Goal: Transaction & Acquisition: Obtain resource

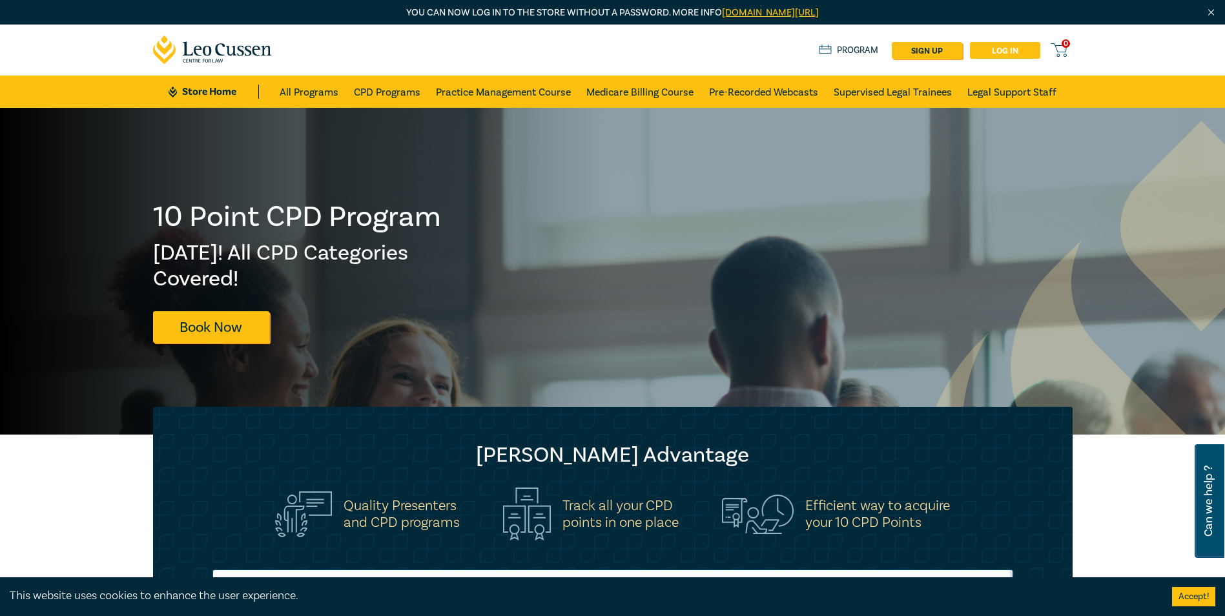
click at [1020, 50] on link "Log in" at bounding box center [1005, 50] width 70 height 17
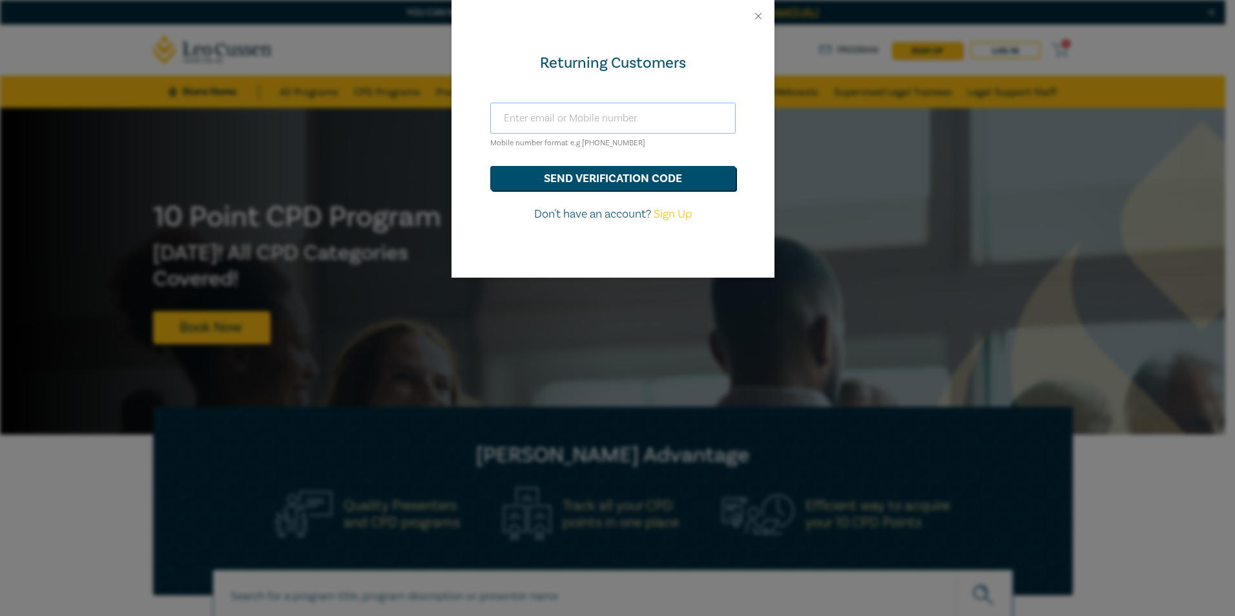
drag, startPoint x: 582, startPoint y: 121, endPoint x: 583, endPoint y: 127, distance: 6.5
click at [582, 121] on input "text" at bounding box center [612, 118] width 245 height 31
type input "[EMAIL_ADDRESS][DOMAIN_NAME]"
click at [683, 180] on button "send verification code" at bounding box center [612, 178] width 245 height 25
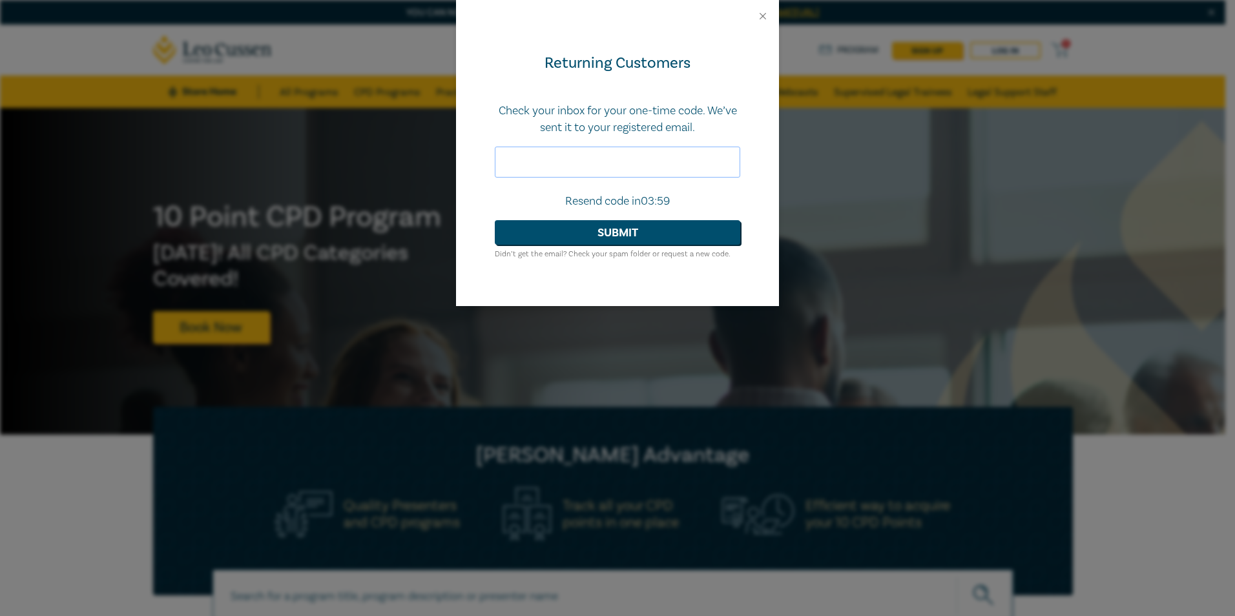
click at [641, 152] on input "text" at bounding box center [617, 162] width 245 height 31
click at [566, 159] on input "text" at bounding box center [617, 162] width 245 height 31
type input "206679"
click at [658, 238] on button "Submit" at bounding box center [617, 232] width 245 height 25
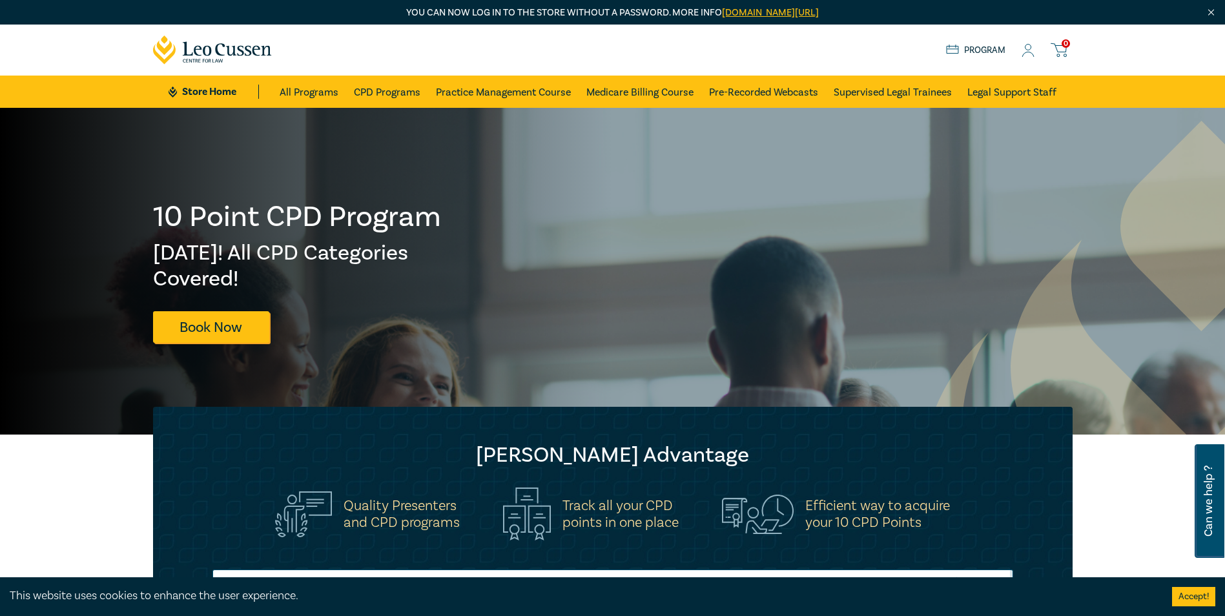
click at [1027, 56] on icon at bounding box center [1028, 51] width 13 height 14
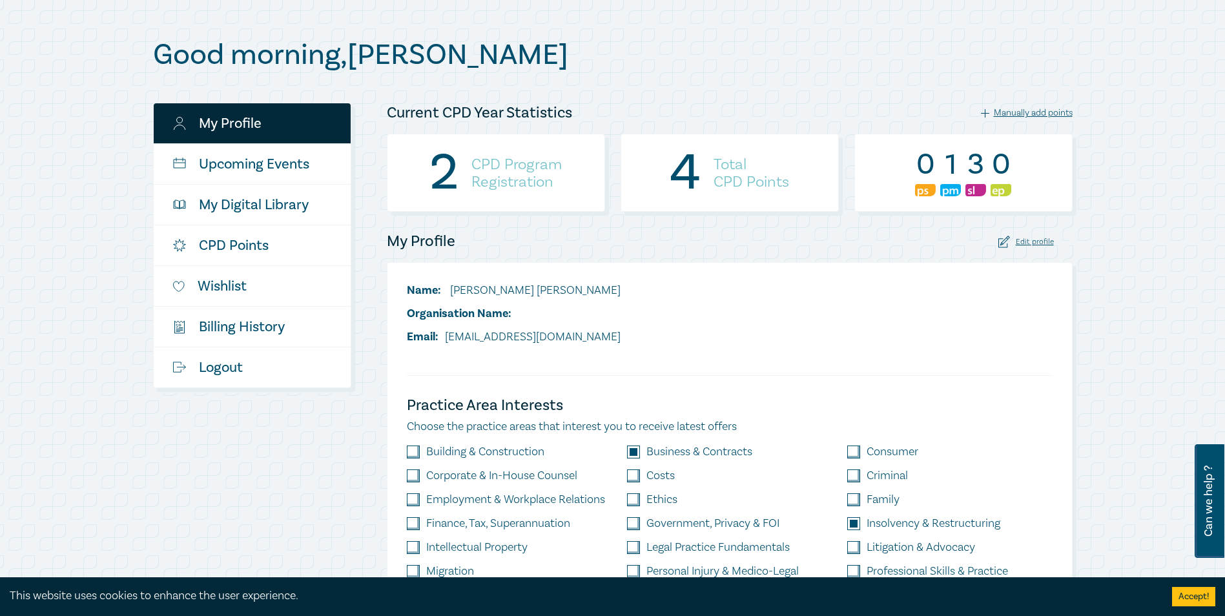
scroll to position [129, 0]
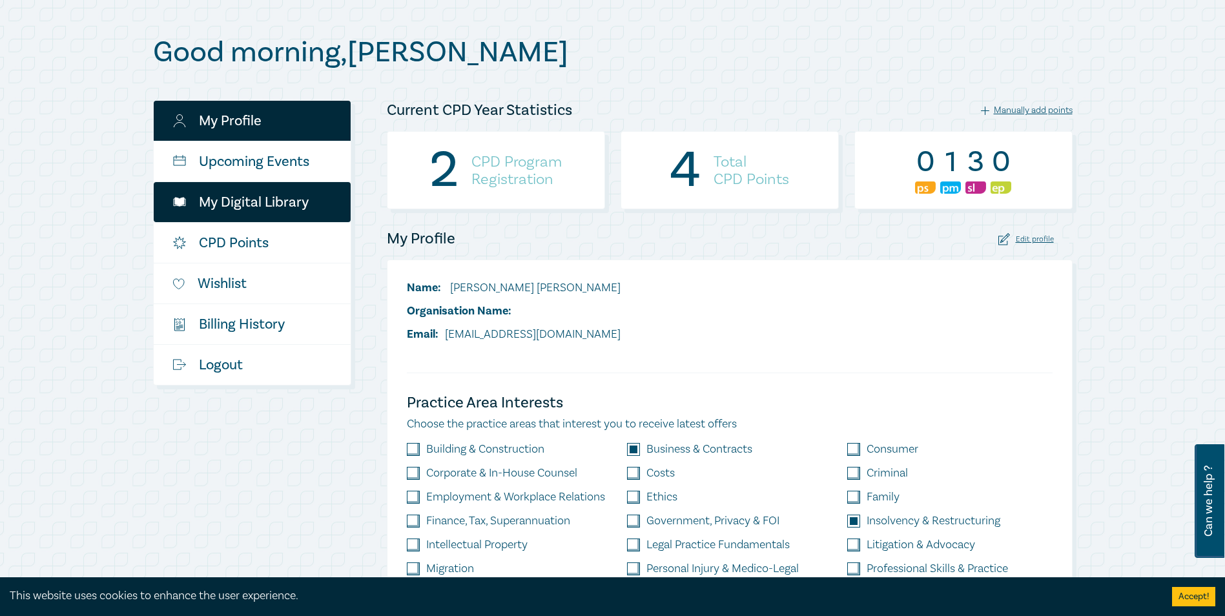
click at [242, 210] on link "My Digital Library" at bounding box center [252, 202] width 197 height 40
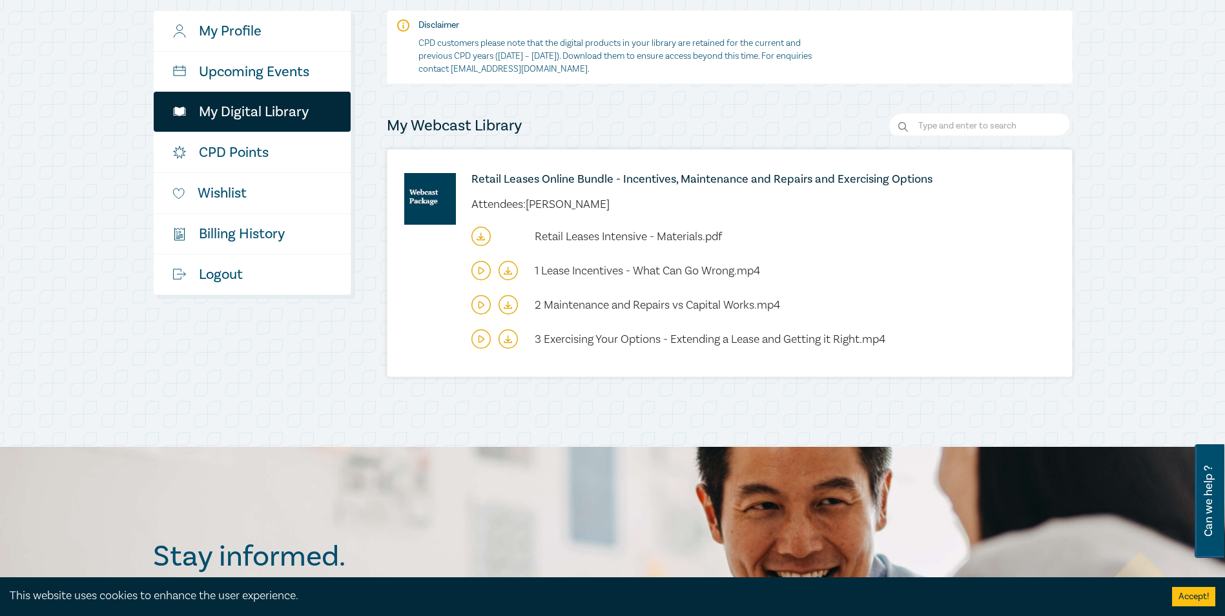
scroll to position [258, 0]
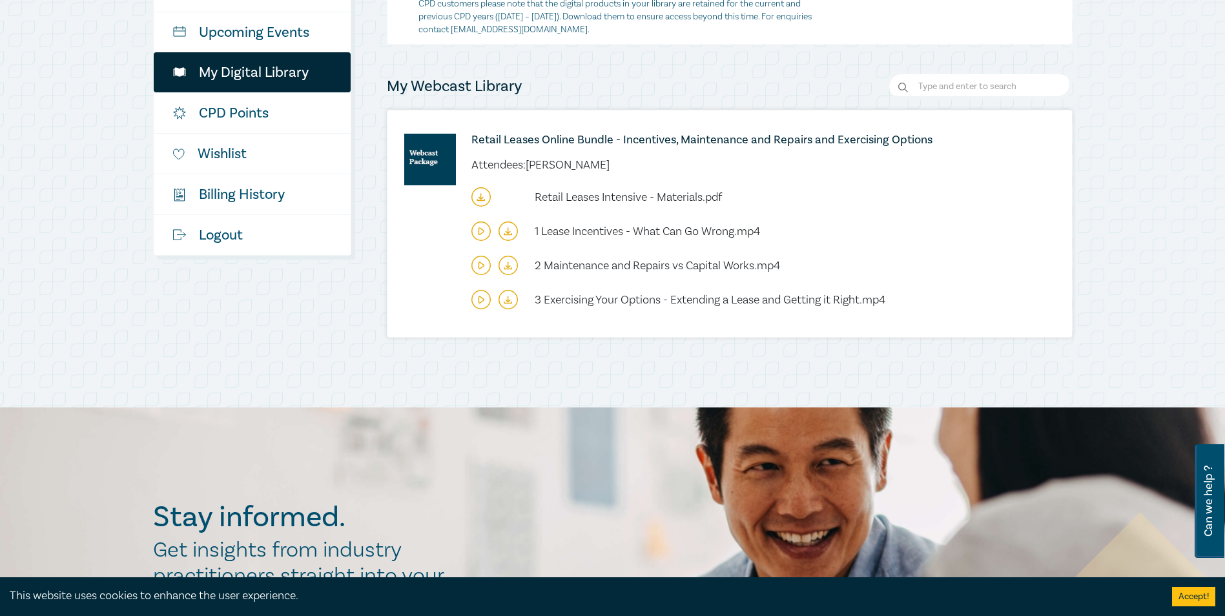
click at [453, 231] on div "Retail Leases Online Bundle - Incentives, Maintenance and Repairs and Exercisin…" at bounding box center [729, 223] width 684 height 227
click at [478, 265] on icon at bounding box center [480, 265] width 5 height 6
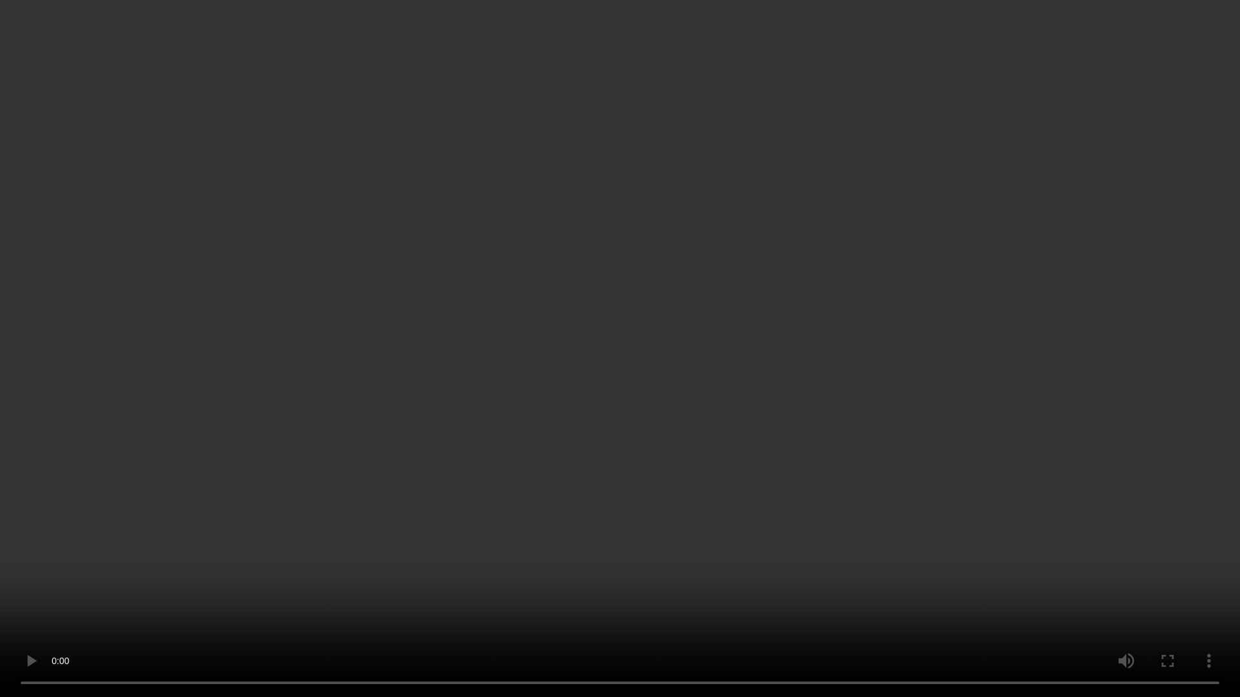
click at [651, 389] on video at bounding box center [620, 348] width 1240 height 697
click at [372, 506] on video at bounding box center [620, 348] width 1240 height 697
click at [420, 347] on video at bounding box center [620, 348] width 1240 height 697
click at [785, 278] on video at bounding box center [620, 348] width 1240 height 697
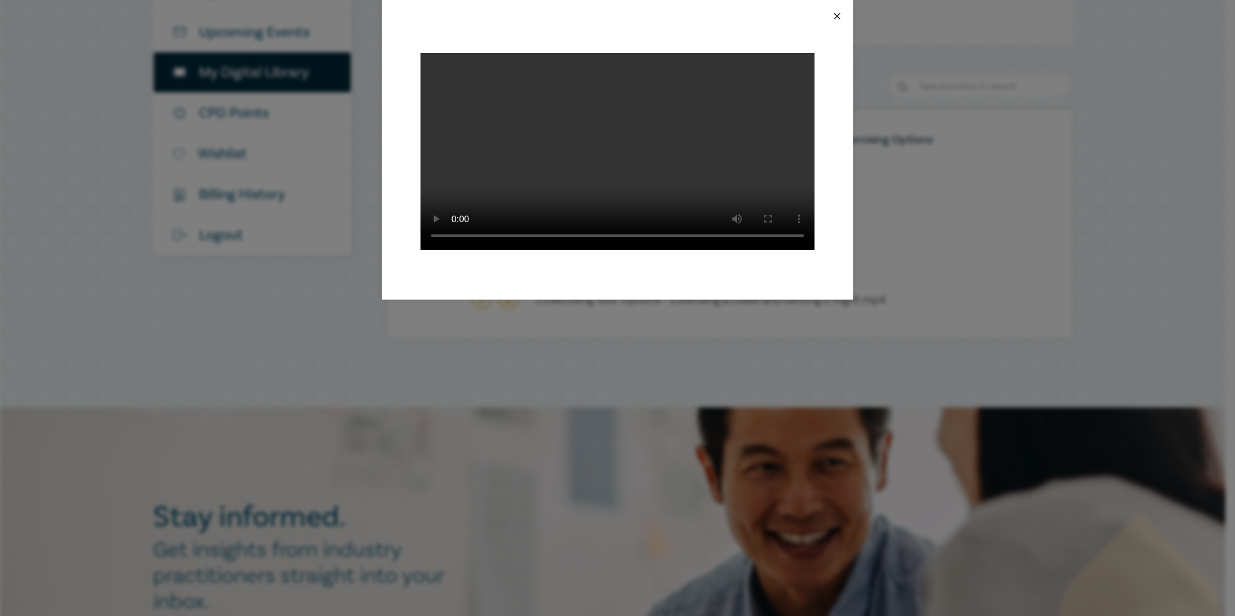
click at [842, 16] on button "Close" at bounding box center [837, 16] width 12 height 12
